Goal: Navigation & Orientation: Find specific page/section

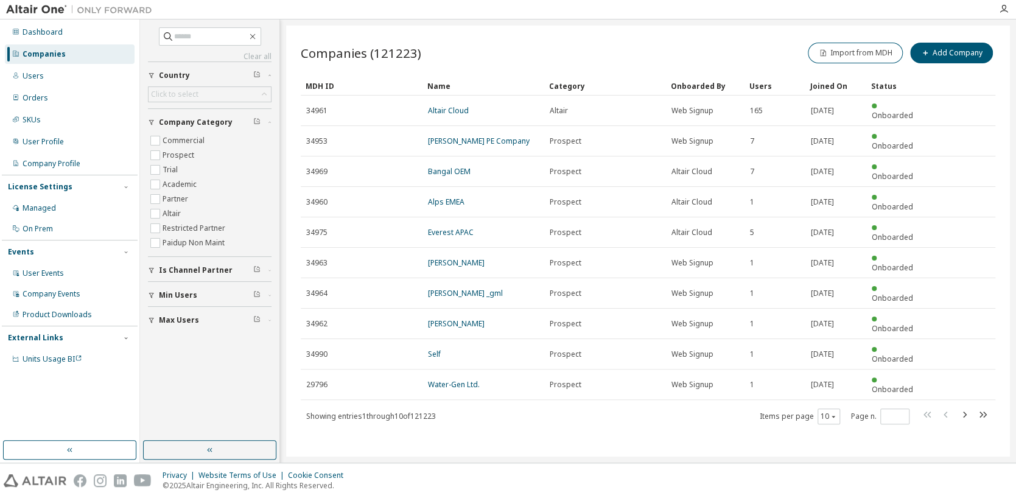
click at [49, 5] on img at bounding box center [82, 10] width 152 height 12
